Goal: Task Accomplishment & Management: Manage account settings

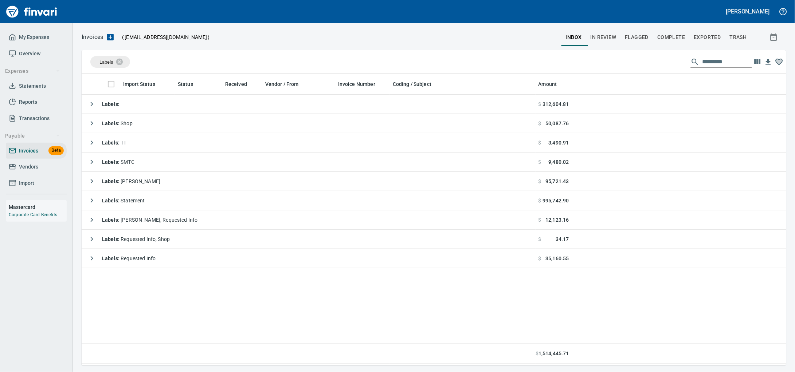
scroll to position [286, 690]
drag, startPoint x: 44, startPoint y: 172, endPoint x: 50, endPoint y: 171, distance: 5.1
click at [44, 171] on span "Vendors" at bounding box center [36, 166] width 55 height 9
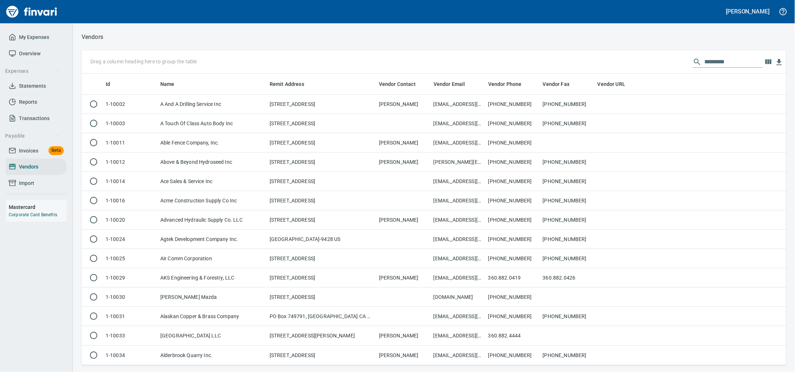
scroll to position [286, 690]
click at [704, 61] on input "text" at bounding box center [733, 62] width 58 height 12
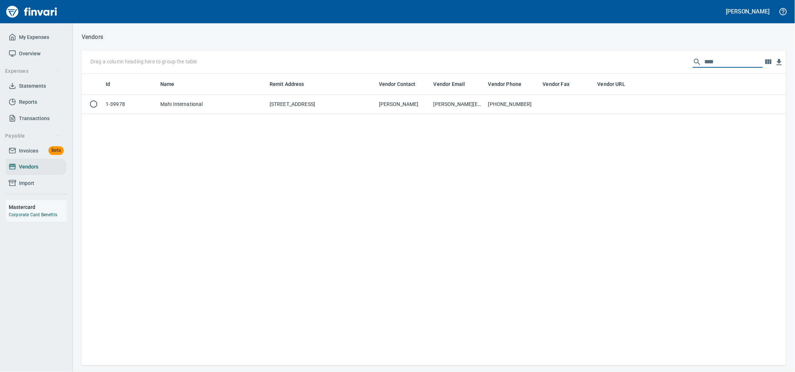
type input "****"
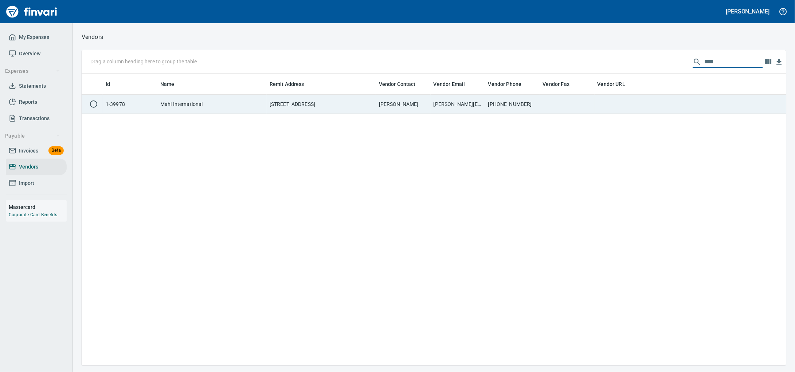
click at [405, 104] on td "[PERSON_NAME]" at bounding box center [403, 104] width 55 height 19
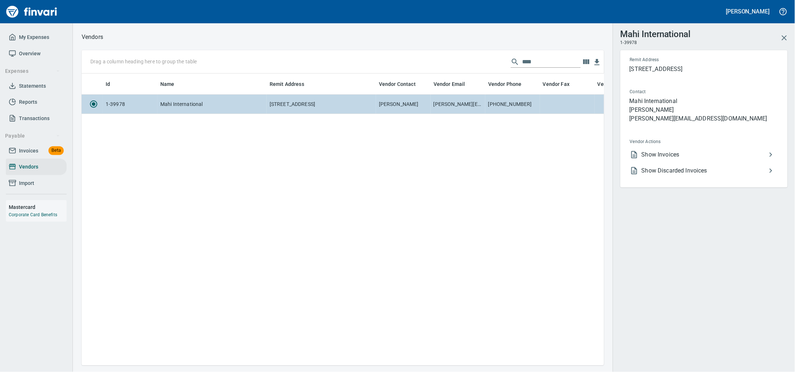
scroll to position [278, 515]
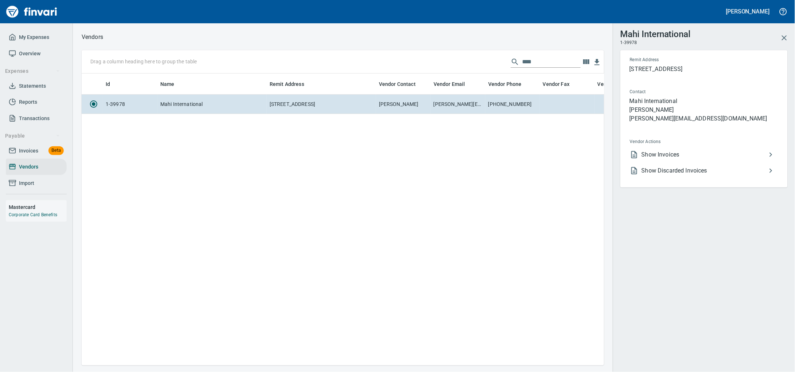
click at [676, 159] on li "Show Invoices" at bounding box center [701, 155] width 154 height 16
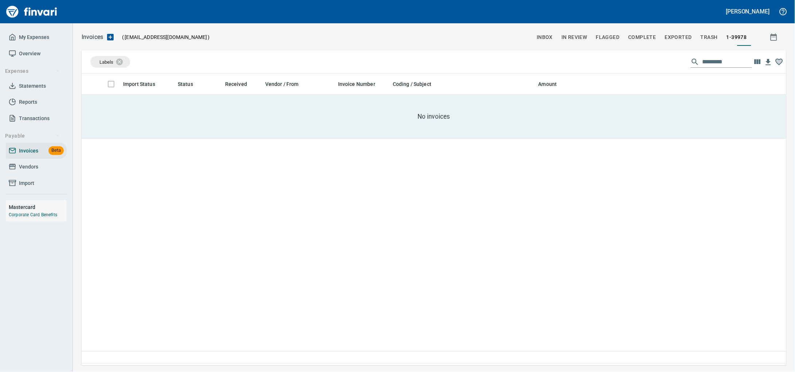
scroll to position [286, 690]
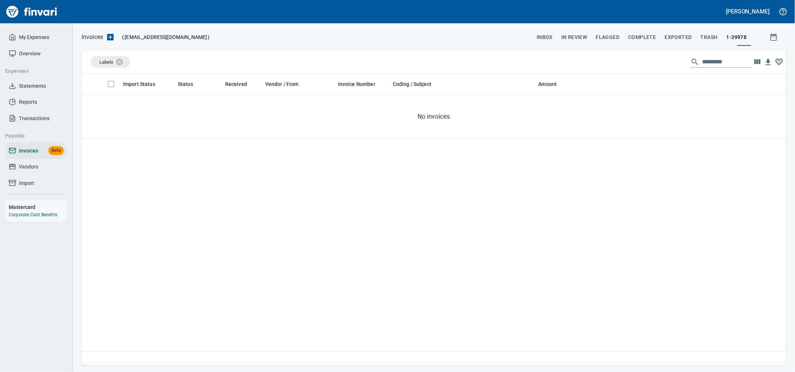
drag, startPoint x: 27, startPoint y: 175, endPoint x: 32, endPoint y: 173, distance: 5.7
click at [26, 172] on span "Vendors" at bounding box center [28, 166] width 19 height 9
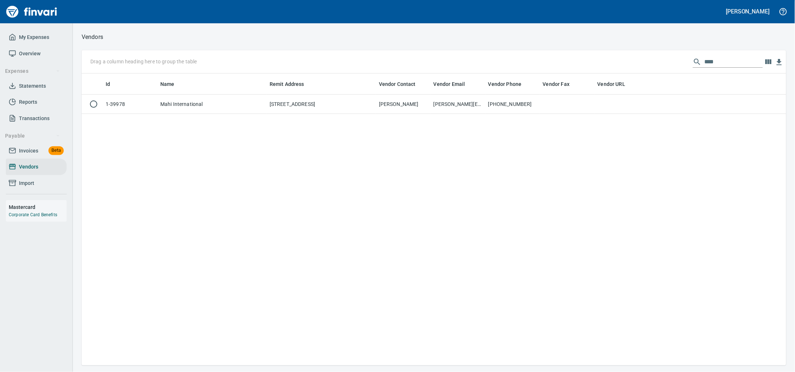
scroll to position [286, 690]
drag, startPoint x: 713, startPoint y: 62, endPoint x: 343, endPoint y: 47, distance: 370.3
click at [367, 50] on div "Vendors Drag a column heading here to group the table **** Id Name Remit Addres…" at bounding box center [434, 199] width 722 height 334
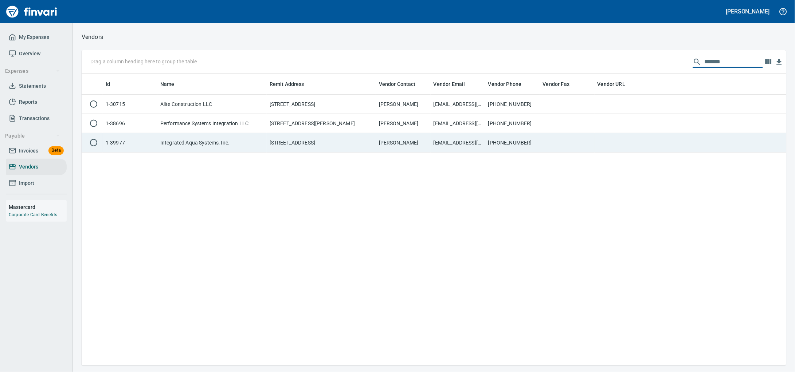
type input "*******"
click at [236, 145] on td "Integrated Aqua Systems, Inc." at bounding box center [211, 142] width 109 height 19
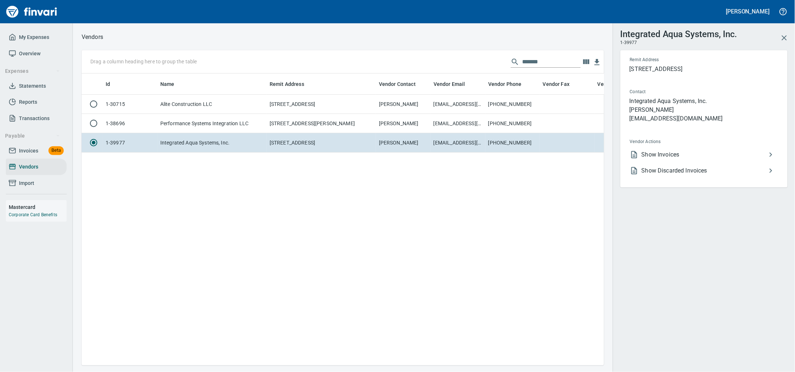
scroll to position [278, 515]
click at [660, 159] on span "Show Invoices" at bounding box center [703, 154] width 125 height 9
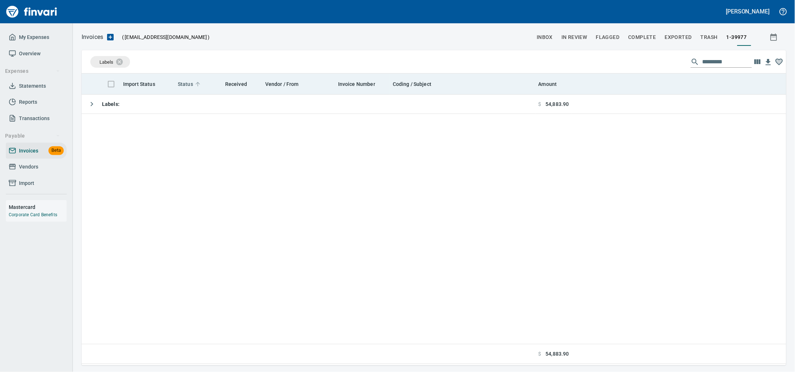
scroll to position [286, 690]
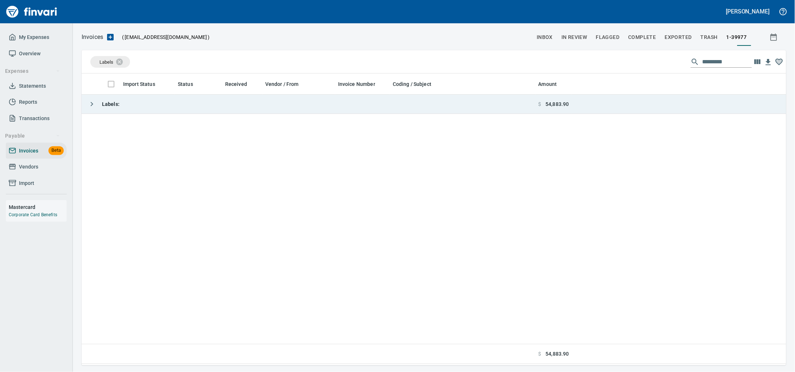
click at [189, 106] on td "Labels :" at bounding box center [309, 104] width 454 height 19
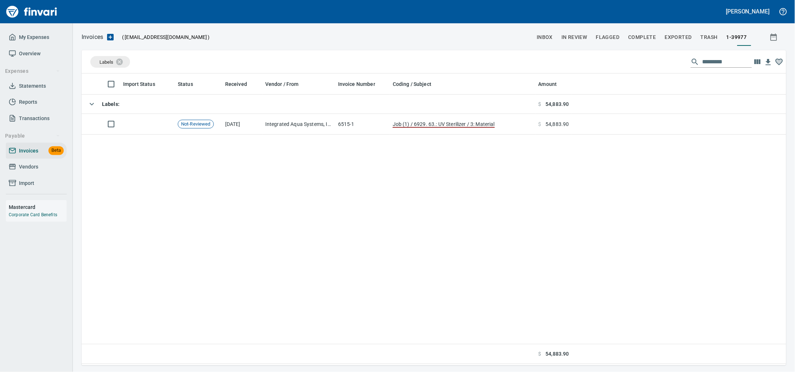
drag, startPoint x: 302, startPoint y: 124, endPoint x: 420, endPoint y: 142, distance: 118.6
click at [302, 125] on td "Integrated Aqua Systems, Inc. (1-39977)" at bounding box center [298, 124] width 73 height 21
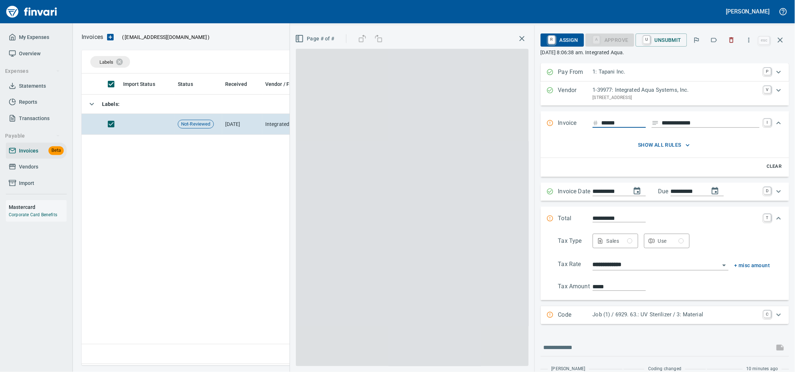
scroll to position [286, 690]
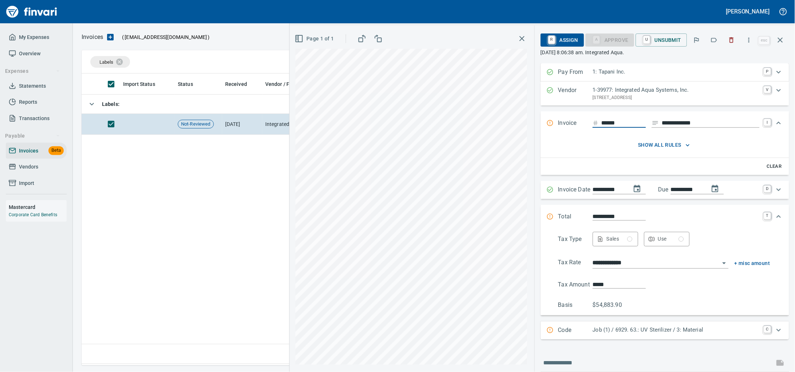
click at [559, 41] on span "R Assign" at bounding box center [562, 40] width 32 height 12
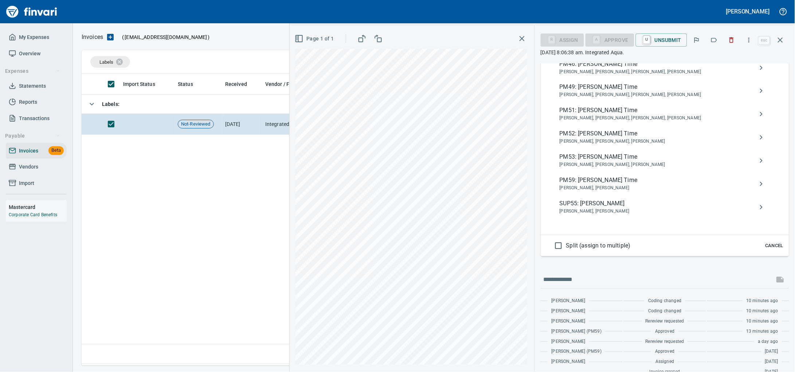
scroll to position [622, 0]
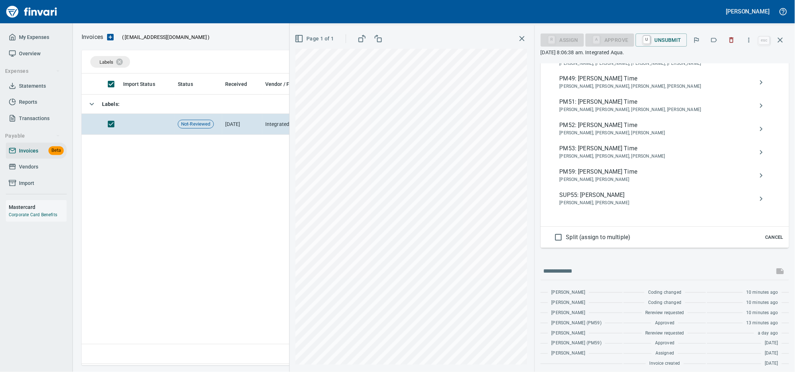
type input "*********"
click at [593, 176] on span "PM59: [PERSON_NAME] Time" at bounding box center [658, 172] width 199 height 9
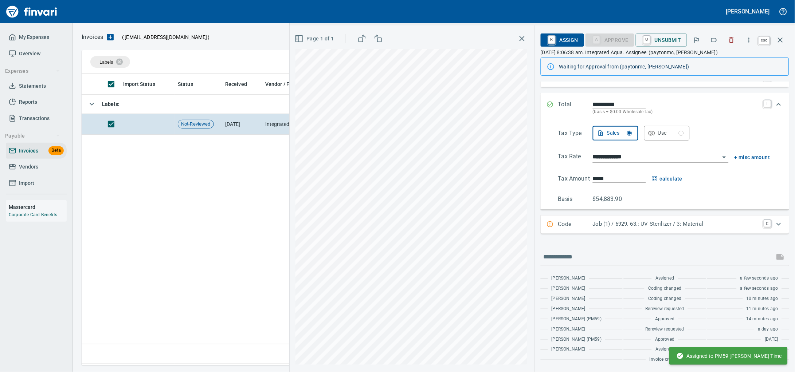
scroll to position [286, 690]
drag, startPoint x: 782, startPoint y: 39, endPoint x: 745, endPoint y: 38, distance: 36.8
click at [781, 39] on icon "button" at bounding box center [780, 40] width 5 height 5
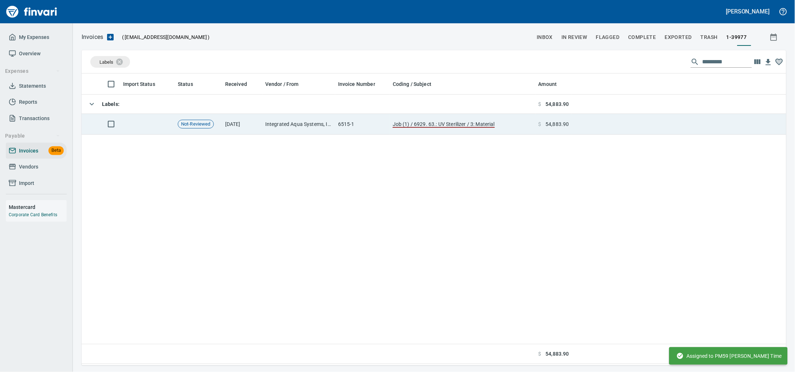
click at [269, 125] on td "Integrated Aqua Systems, Inc. (1-39977)" at bounding box center [298, 124] width 73 height 21
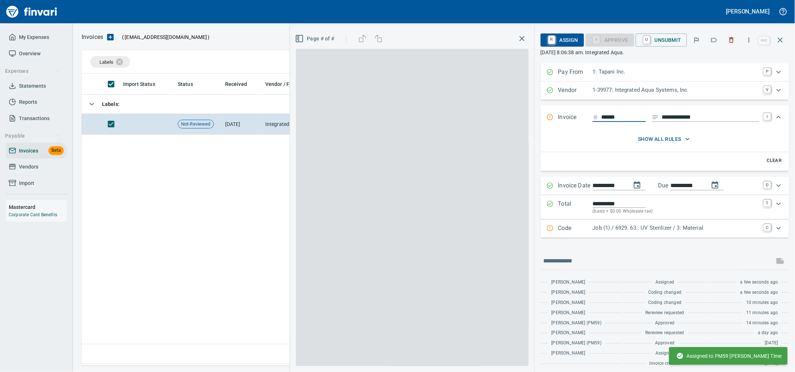
scroll to position [286, 690]
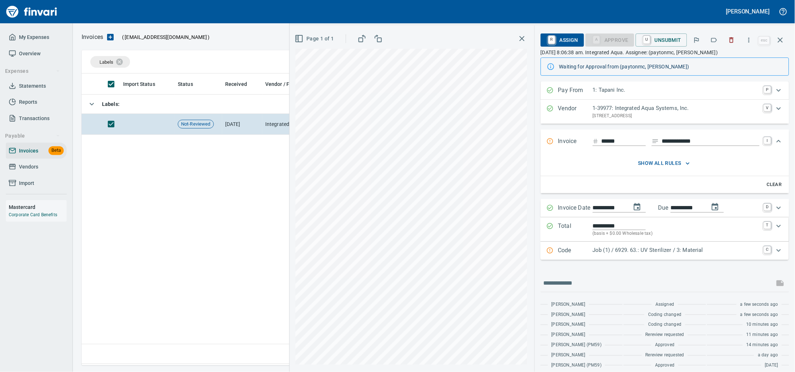
click at [774, 255] on icon "Expand" at bounding box center [778, 250] width 9 height 9
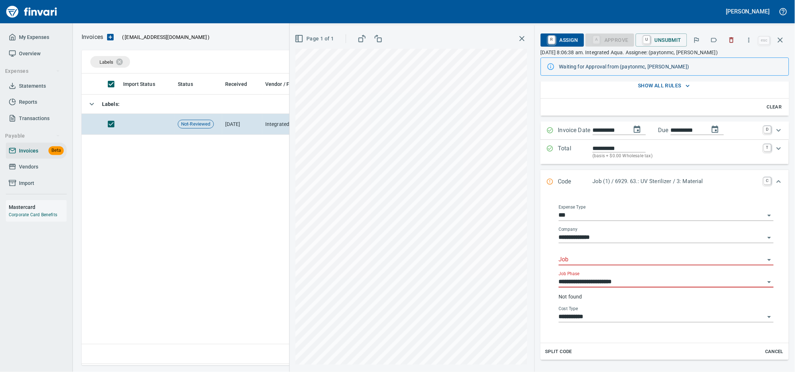
scroll to position [0, 0]
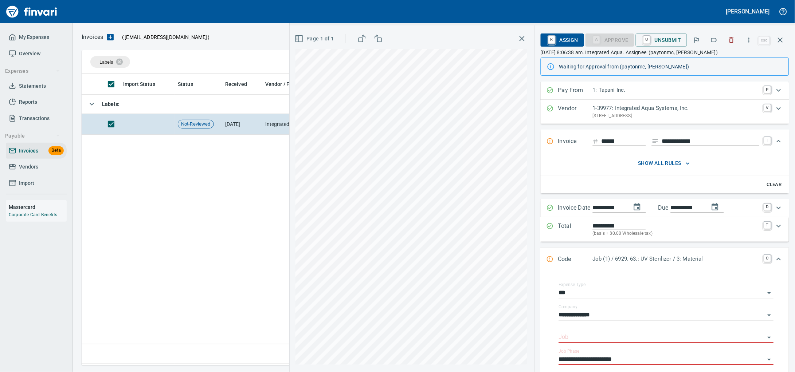
click at [776, 260] on icon "Expand" at bounding box center [778, 259] width 4 height 3
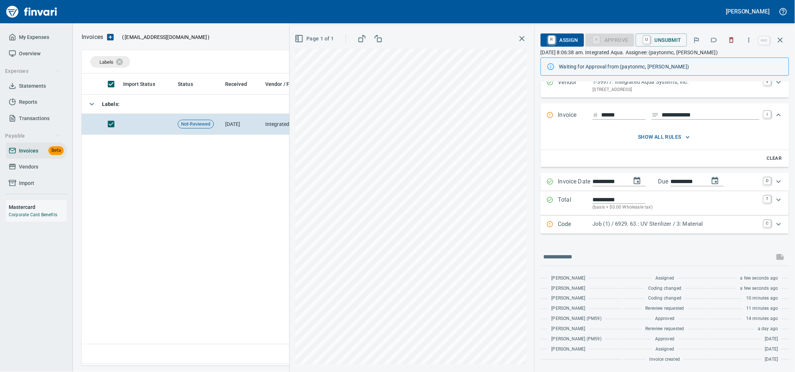
scroll to position [52, 0]
click at [776, 223] on icon "Expand" at bounding box center [778, 224] width 4 height 3
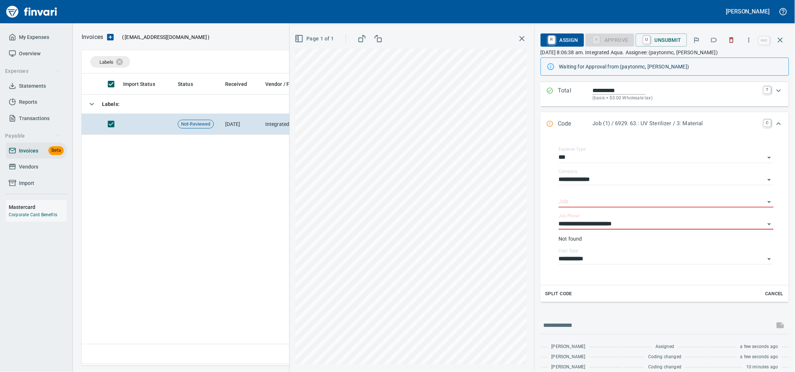
scroll to position [236, 0]
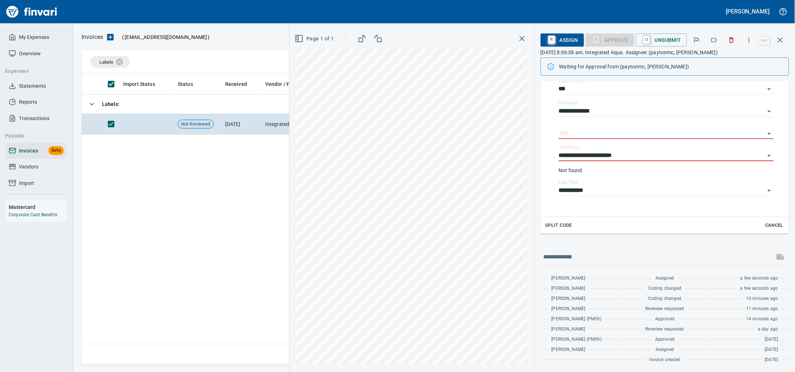
click at [545, 221] on span "Split Code" at bounding box center [558, 225] width 27 height 8
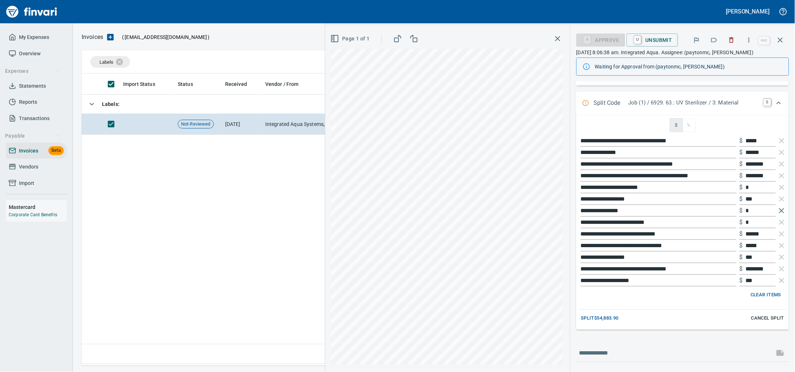
scroll to position [286, 690]
click at [777, 215] on icon "button" at bounding box center [781, 210] width 9 height 9
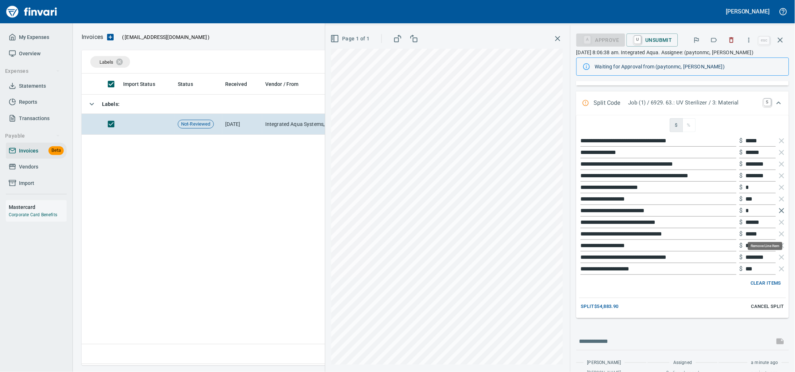
click at [777, 215] on icon "button" at bounding box center [781, 210] width 9 height 9
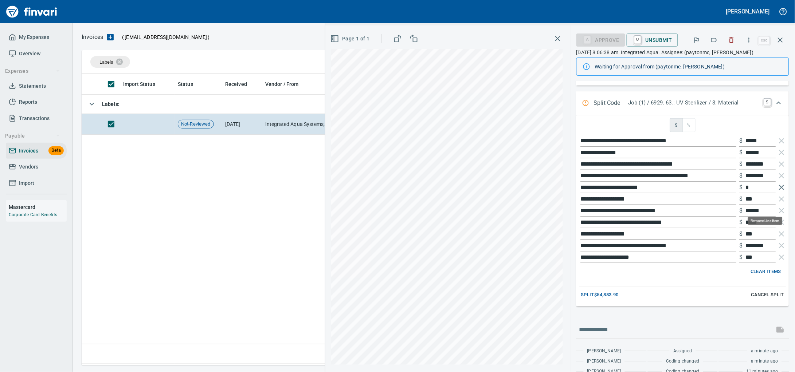
click at [779, 190] on icon "button" at bounding box center [781, 187] width 5 height 5
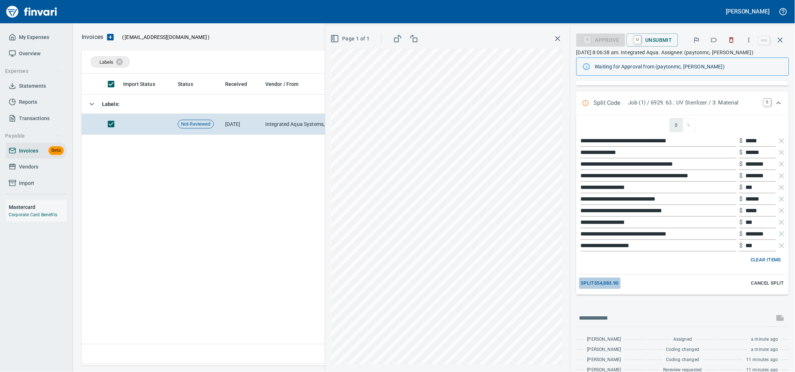
click at [594, 288] on span "Split $54,883.90" at bounding box center [600, 283] width 38 height 8
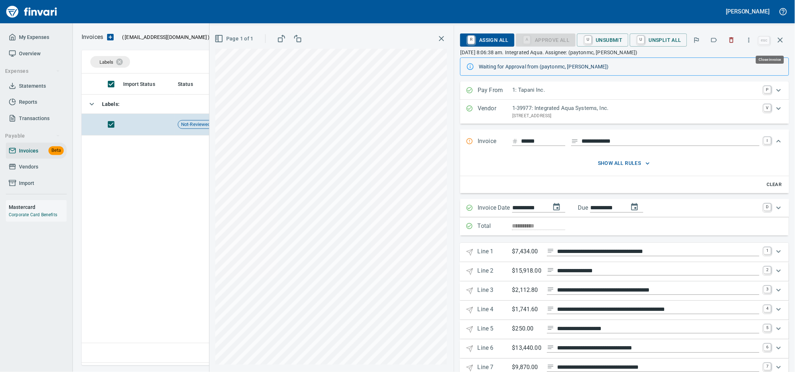
click at [781, 43] on icon "button" at bounding box center [780, 40] width 5 height 5
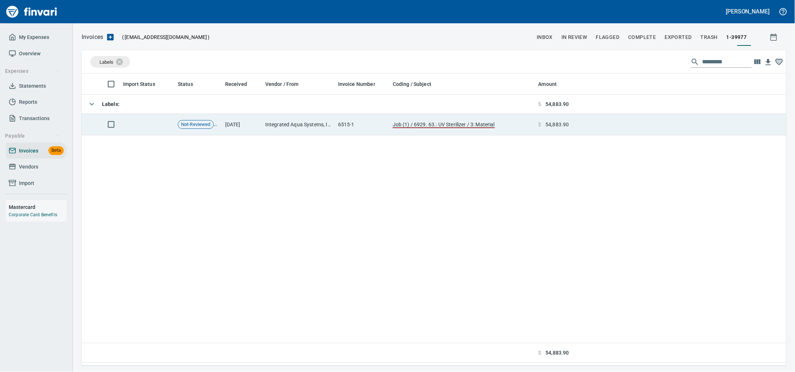
scroll to position [286, 690]
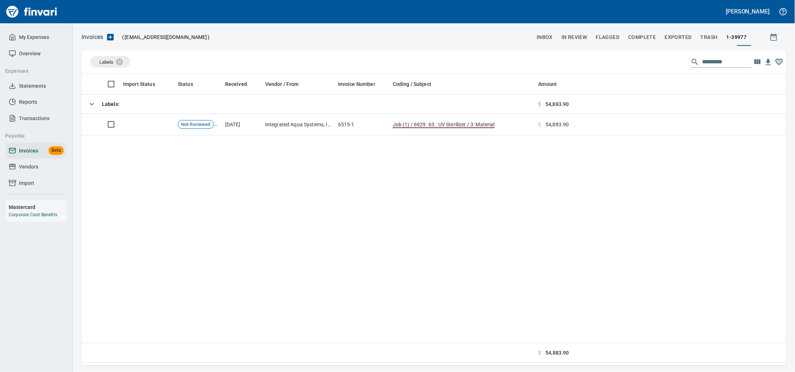
click at [707, 67] on input "text" at bounding box center [727, 62] width 50 height 12
click at [42, 172] on span "Vendors" at bounding box center [36, 166] width 55 height 9
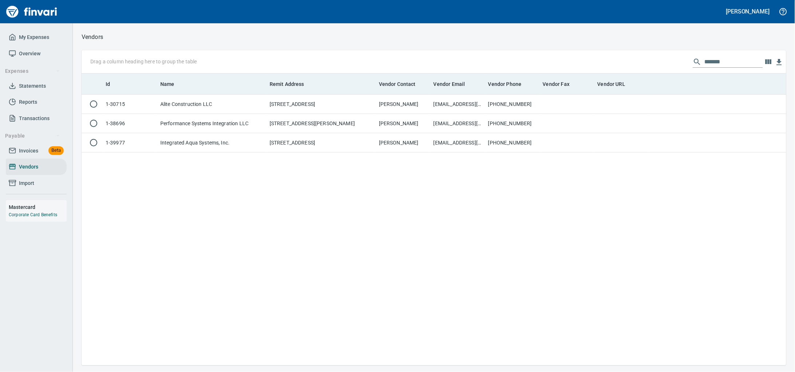
scroll to position [286, 690]
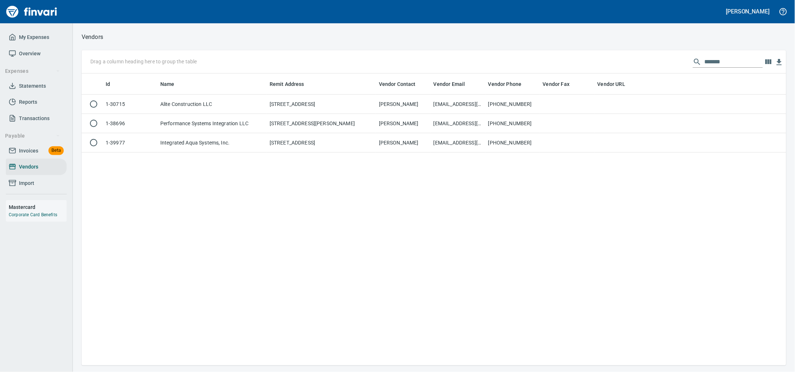
drag, startPoint x: 715, startPoint y: 64, endPoint x: 453, endPoint y: 52, distance: 262.1
click at [522, 54] on div "Drag a column heading here to group the table *******" at bounding box center [434, 61] width 704 height 23
type input "*"
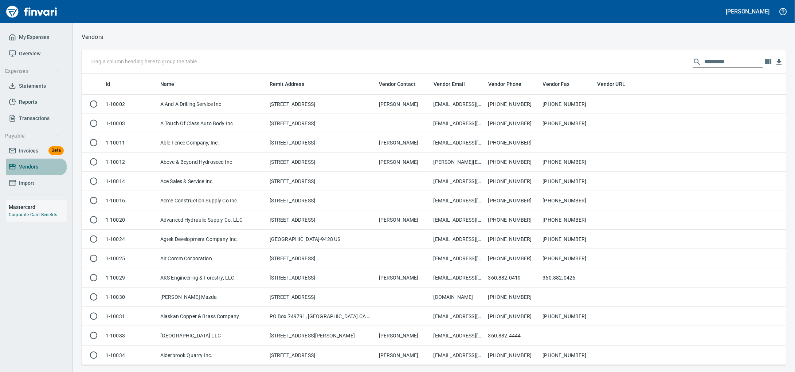
click at [36, 172] on span "Vendors" at bounding box center [28, 166] width 19 height 9
click at [31, 156] on span "Invoices" at bounding box center [28, 150] width 19 height 9
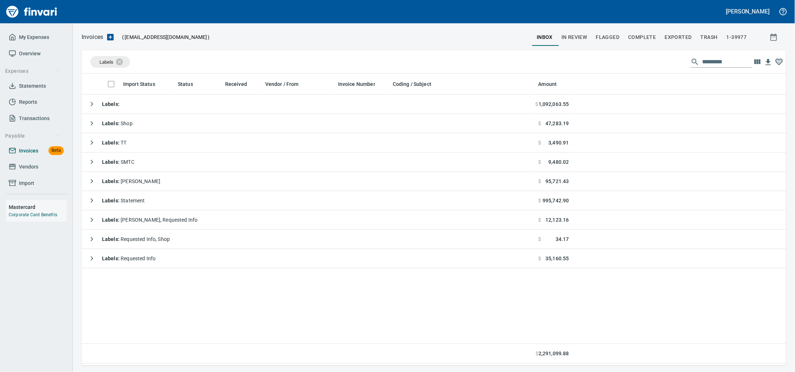
scroll to position [286, 690]
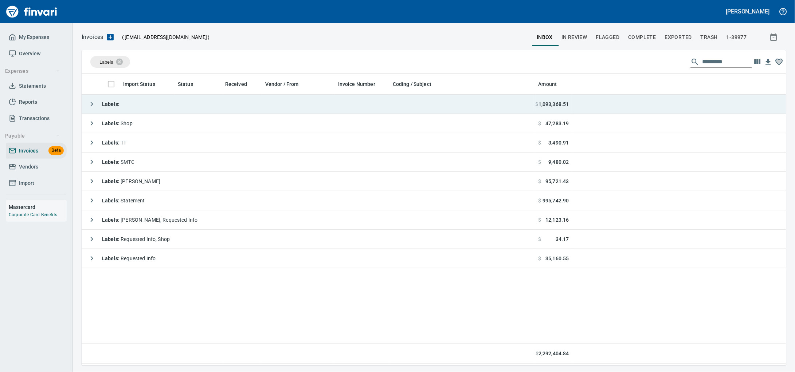
click at [149, 102] on td "Labels :" at bounding box center [309, 104] width 454 height 19
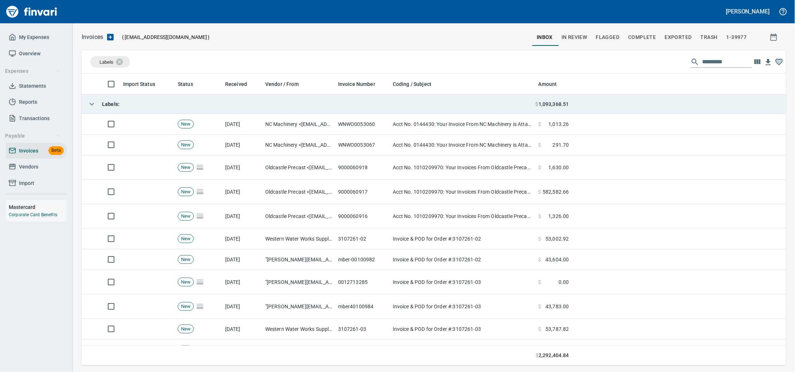
click at [150, 102] on td "Labels :" at bounding box center [309, 104] width 454 height 19
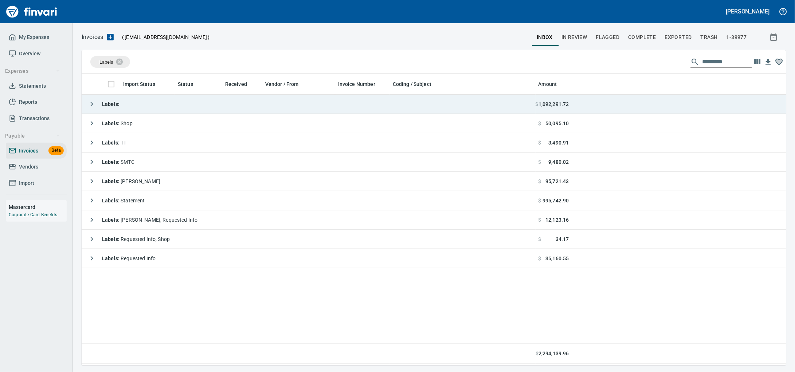
click at [172, 105] on td "Labels :" at bounding box center [309, 104] width 454 height 19
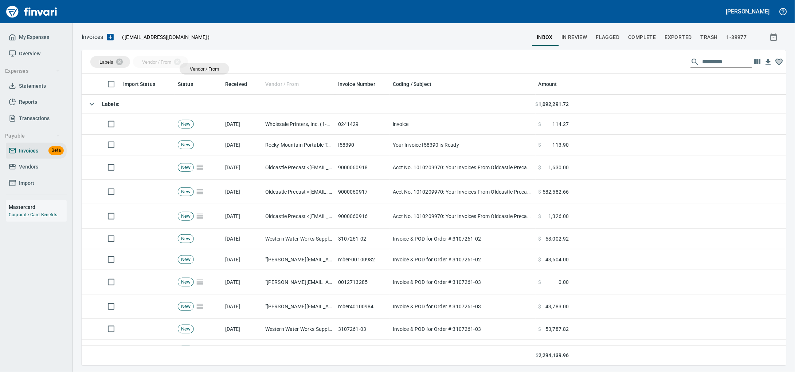
drag, startPoint x: 283, startPoint y: 85, endPoint x: 193, endPoint y: 60, distance: 93.6
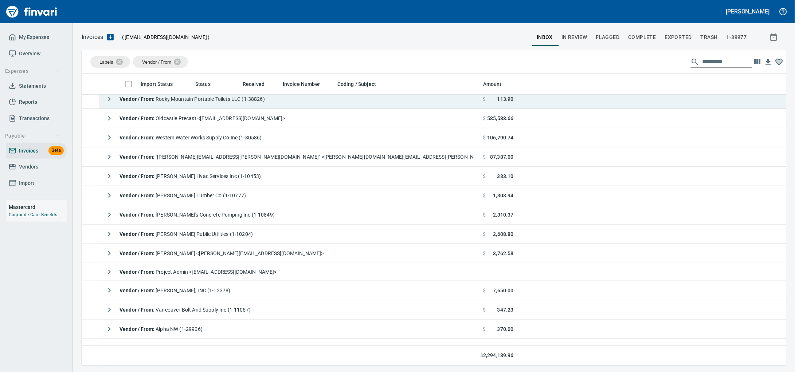
scroll to position [0, 0]
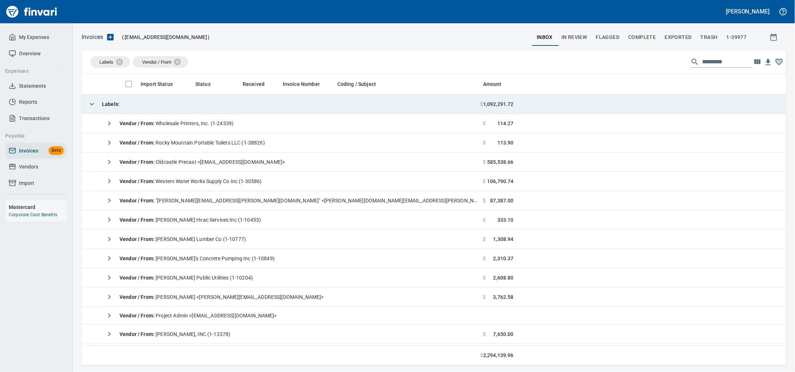
click at [196, 109] on td "Labels :" at bounding box center [281, 104] width 398 height 19
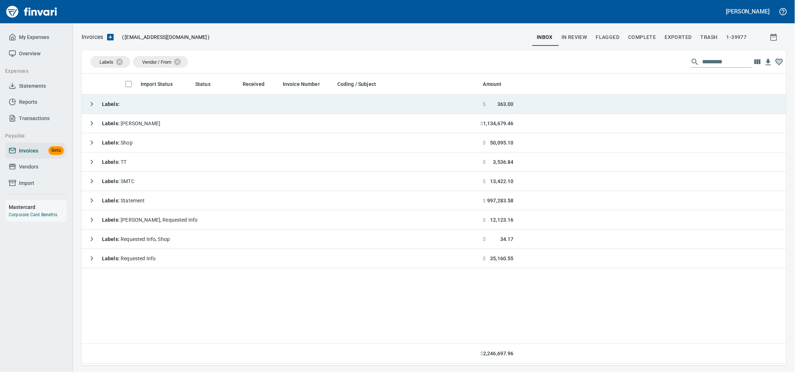
click at [217, 110] on td "Labels :" at bounding box center [281, 104] width 398 height 19
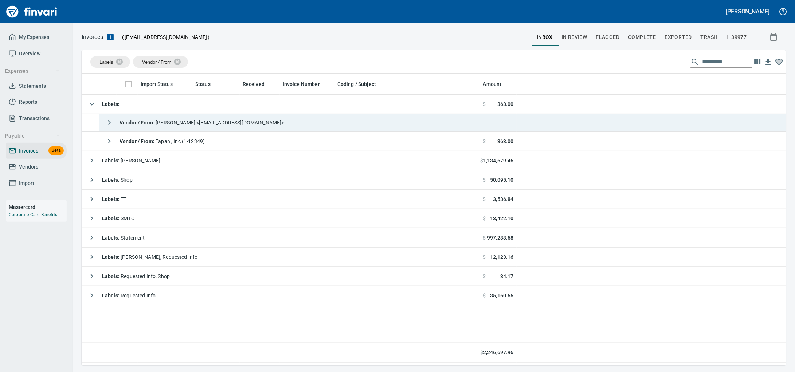
click at [289, 125] on td "Vendor / From : [PERSON_NAME] <[EMAIL_ADDRESS][DOMAIN_NAME]>" at bounding box center [289, 123] width 381 height 18
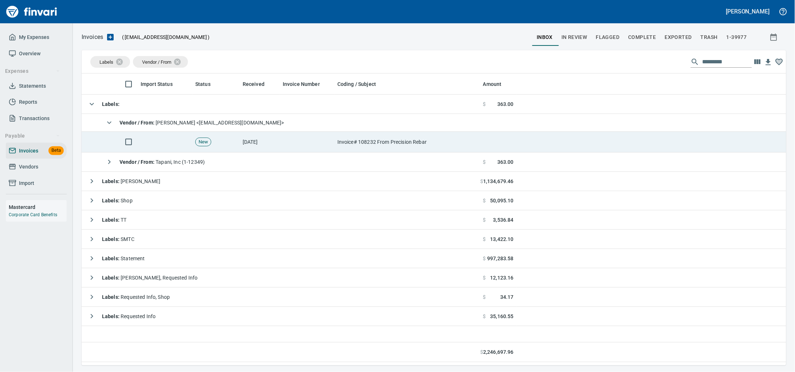
click at [292, 143] on td at bounding box center [307, 142] width 55 height 21
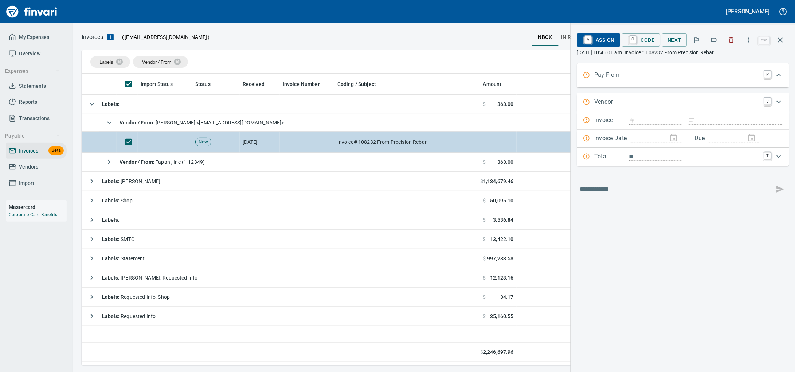
scroll to position [286, 690]
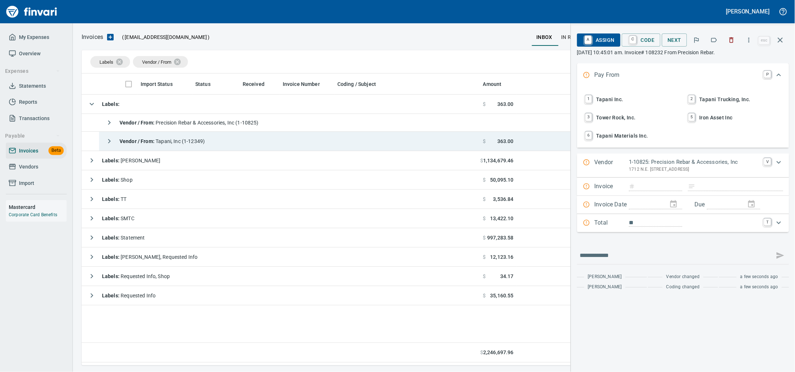
click at [268, 145] on td "Vendor / From : Tapani, Inc (1-12349)" at bounding box center [289, 141] width 381 height 19
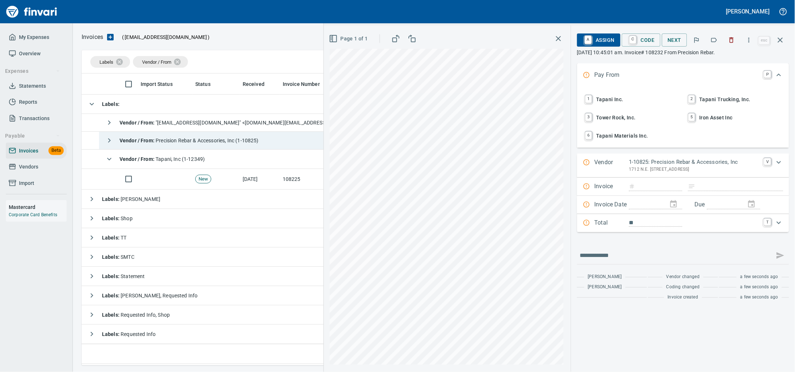
type input "******"
type input "**********"
type input "*******"
click at [256, 142] on span "Vendor / From : Precision Rebar & Accessories, Inc (1-10825)" at bounding box center [188, 141] width 139 height 6
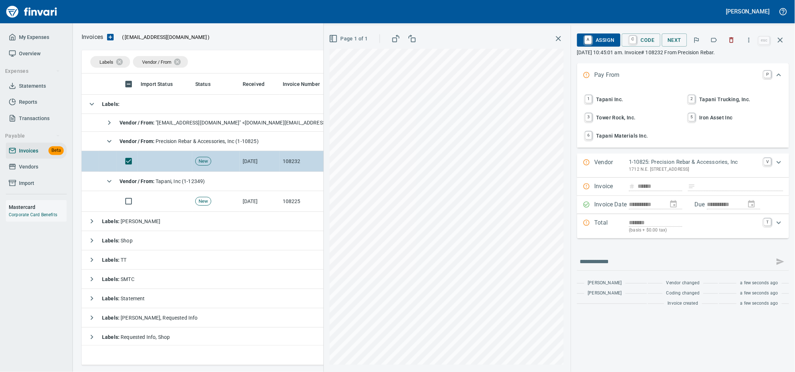
click at [240, 163] on td "[DATE]" at bounding box center [260, 161] width 40 height 21
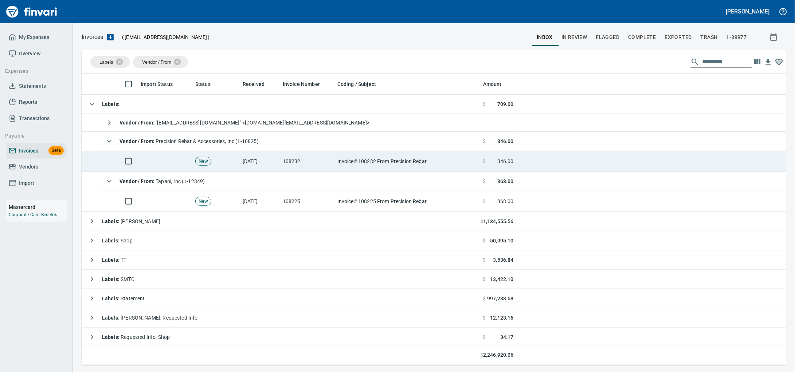
click at [240, 163] on td "[DATE]" at bounding box center [260, 161] width 40 height 21
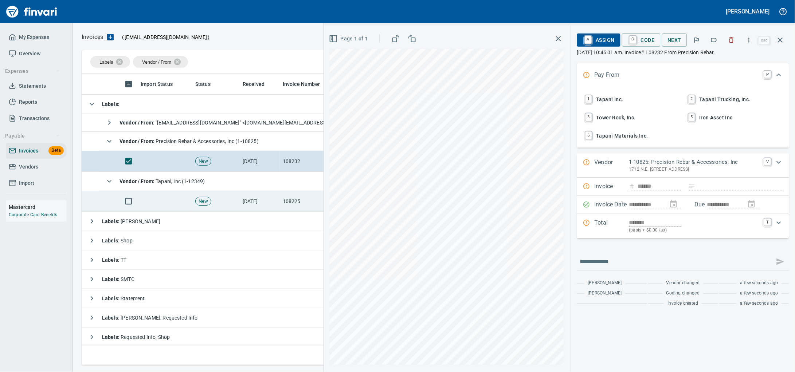
click at [209, 205] on span "New" at bounding box center [203, 201] width 15 height 7
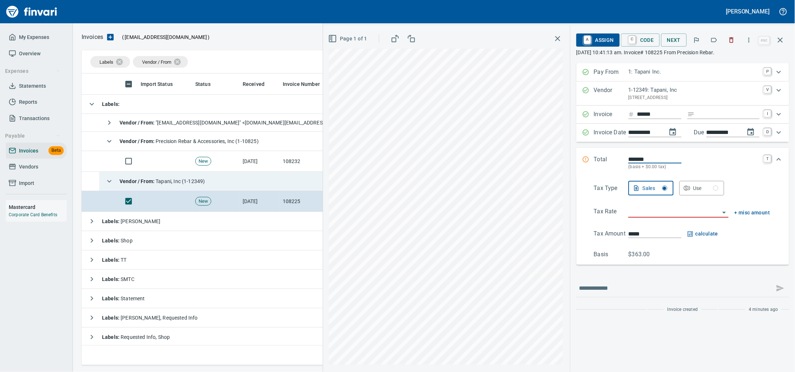
click at [205, 180] on div "Vendor / From : Tapani, Inc (1-12349)" at bounding box center [153, 181] width 103 height 15
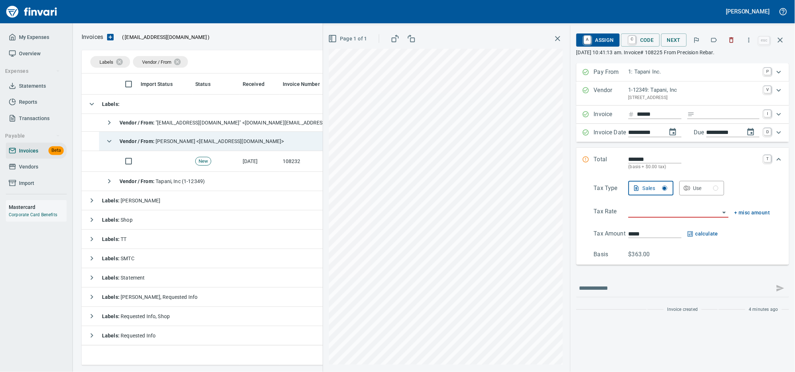
click at [225, 142] on span "Vendor / From : [PERSON_NAME] <[EMAIL_ADDRESS][DOMAIN_NAME]>" at bounding box center [201, 141] width 165 height 6
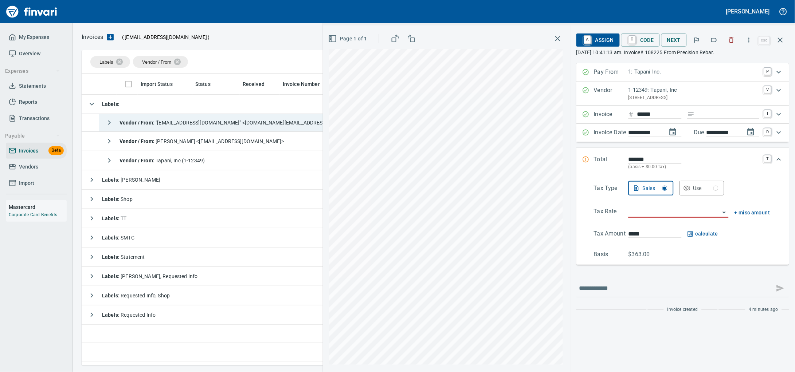
click at [236, 123] on span "Vendor / From : "[EMAIL_ADDRESS][DOMAIN_NAME]" <[DOMAIN_NAME][EMAIL_ADDRESS][DO…" at bounding box center [244, 123] width 250 height 6
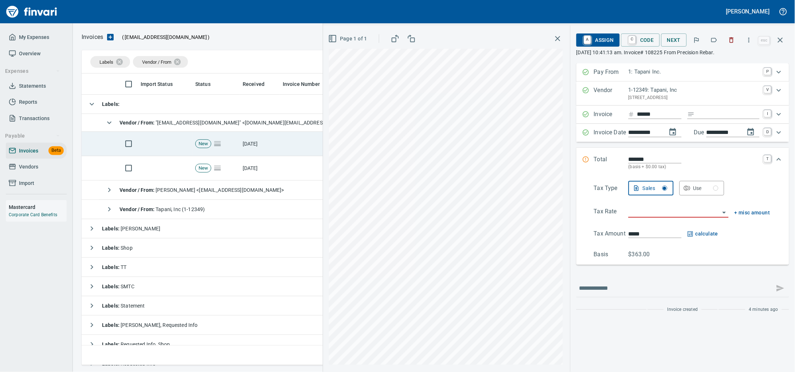
click at [234, 142] on td "New" at bounding box center [215, 144] width 47 height 24
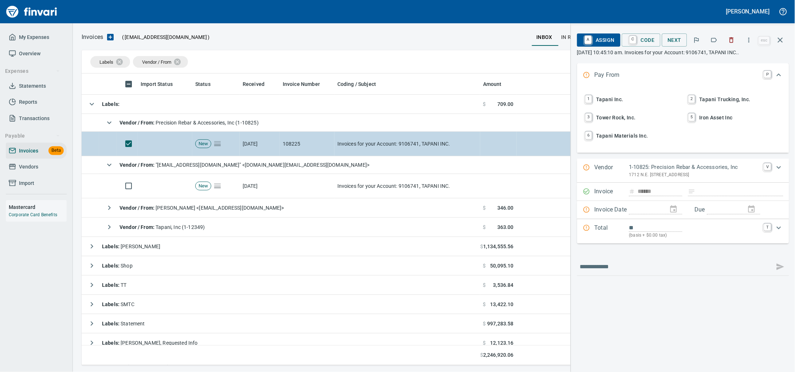
type input "******"
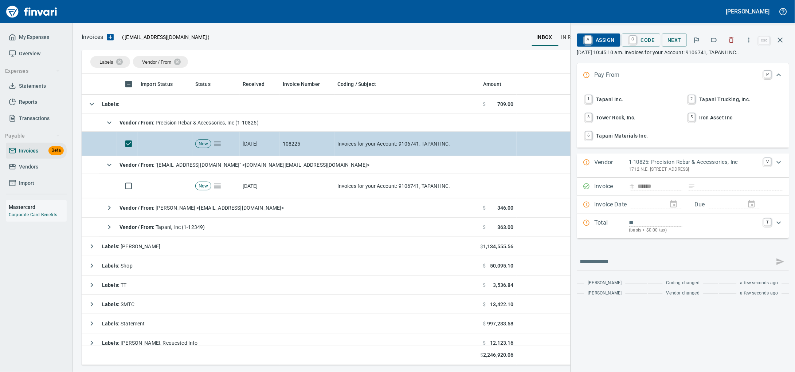
click at [237, 141] on td "New" at bounding box center [215, 144] width 47 height 24
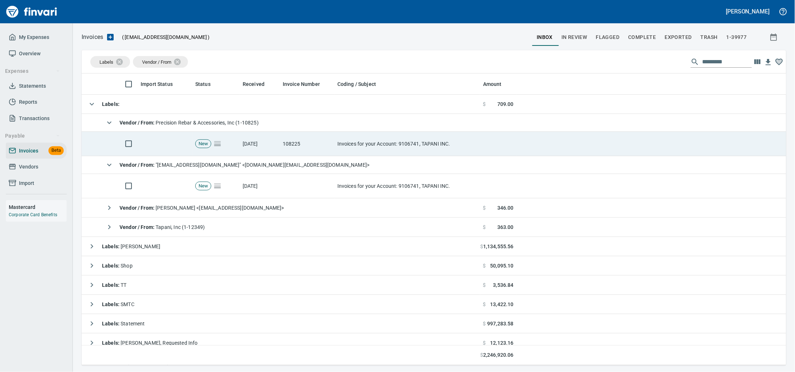
click at [225, 154] on td "New" at bounding box center [215, 144] width 47 height 24
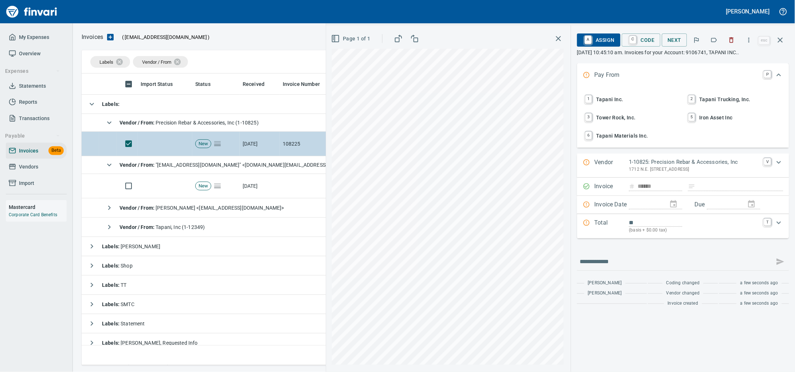
click at [222, 142] on icon at bounding box center [217, 143] width 9 height 9
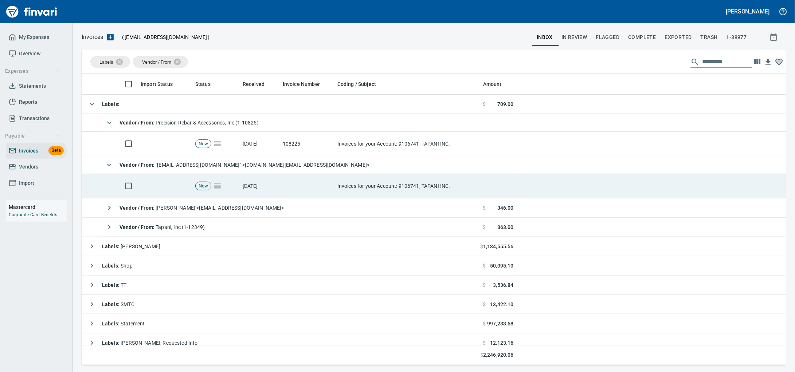
drag, startPoint x: 210, startPoint y: 184, endPoint x: 256, endPoint y: 184, distance: 45.5
click at [210, 185] on td "New" at bounding box center [215, 186] width 47 height 24
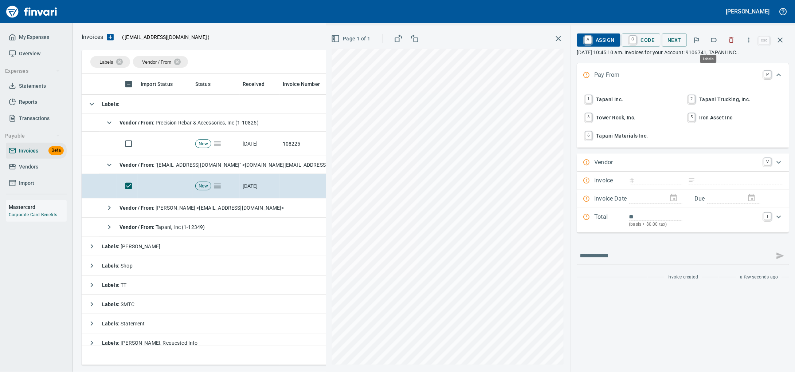
click at [710, 44] on icon "button" at bounding box center [713, 39] width 7 height 7
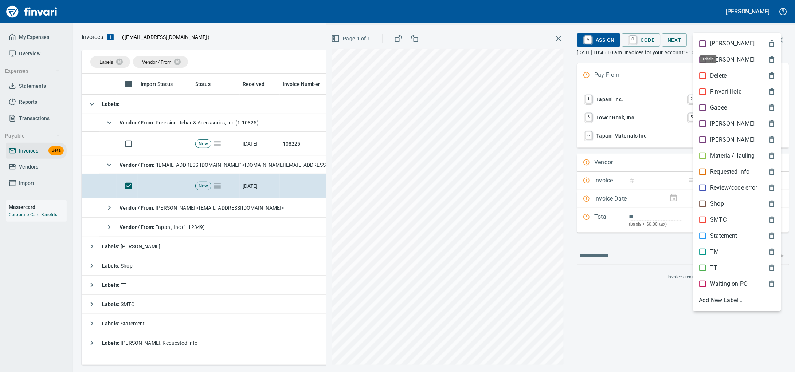
scroll to position [286, 690]
click at [737, 160] on p "Material/Hauling" at bounding box center [732, 156] width 44 height 9
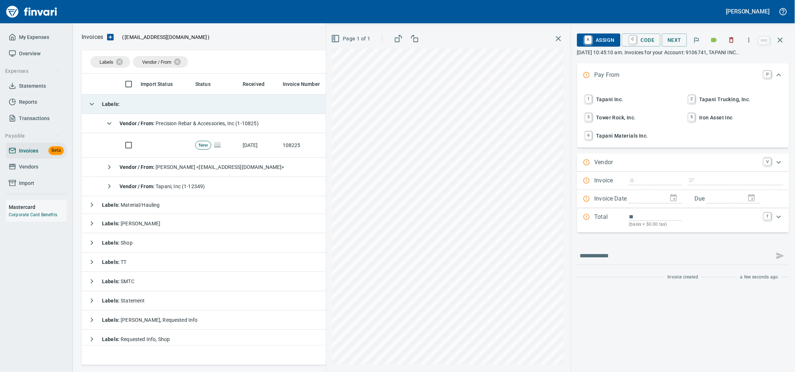
click at [172, 114] on td "Labels :" at bounding box center [281, 104] width 398 height 19
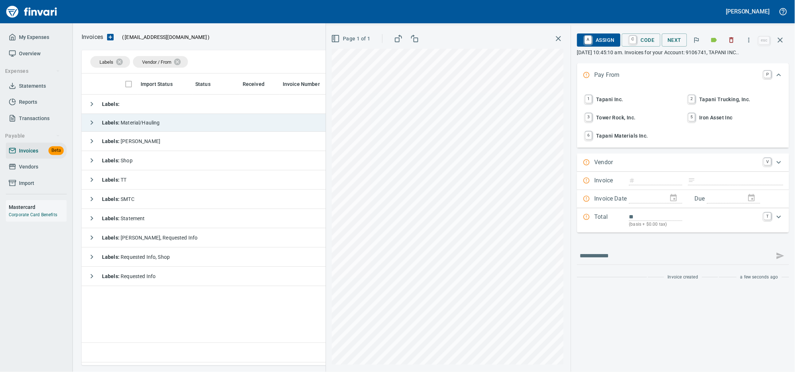
click at [169, 126] on td "Labels : Material/Hauling" at bounding box center [281, 123] width 398 height 18
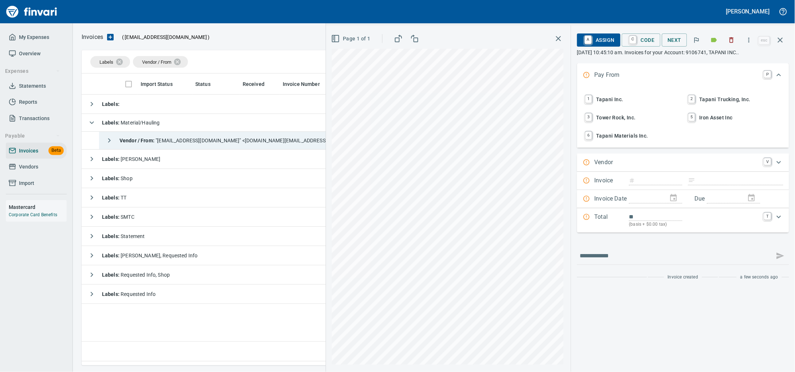
click at [174, 143] on span "Vendor / From : "[EMAIL_ADDRESS][DOMAIN_NAME]" <[DOMAIN_NAME][EMAIL_ADDRESS][DO…" at bounding box center [244, 141] width 250 height 6
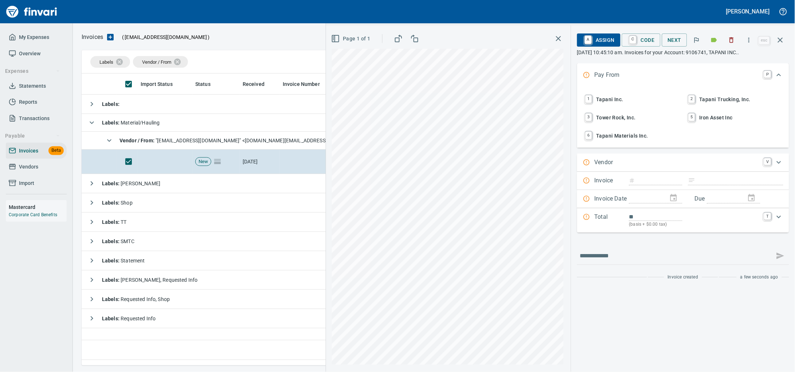
click at [731, 40] on icon "button" at bounding box center [731, 39] width 7 height 7
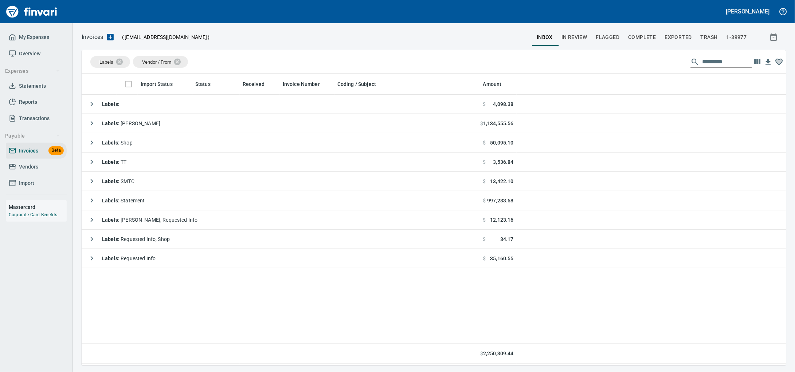
scroll to position [1, 1]
